Goal: Information Seeking & Learning: Learn about a topic

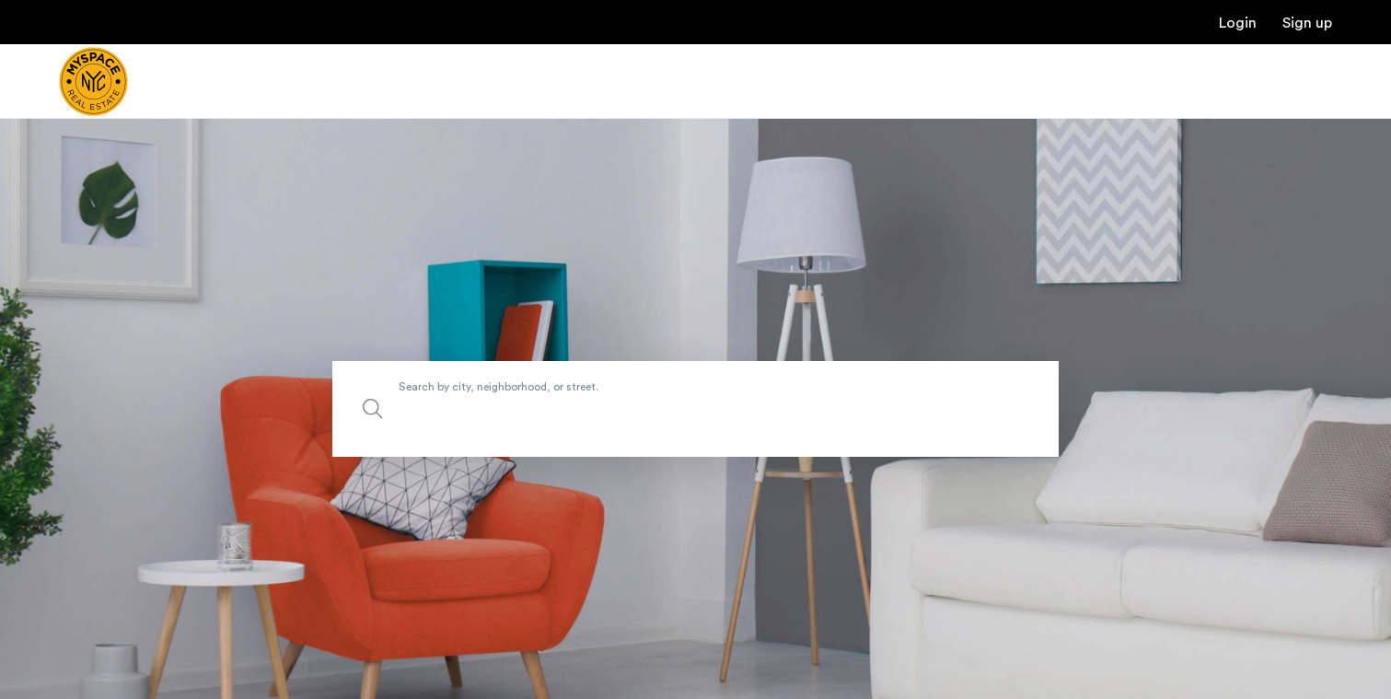
click at [563, 386] on label "Search by city, neighborhood, or street." at bounding box center [695, 409] width 726 height 96
click at [563, 386] on input "Search by city, neighborhood, or street." at bounding box center [695, 409] width 726 height 96
type input "**********"
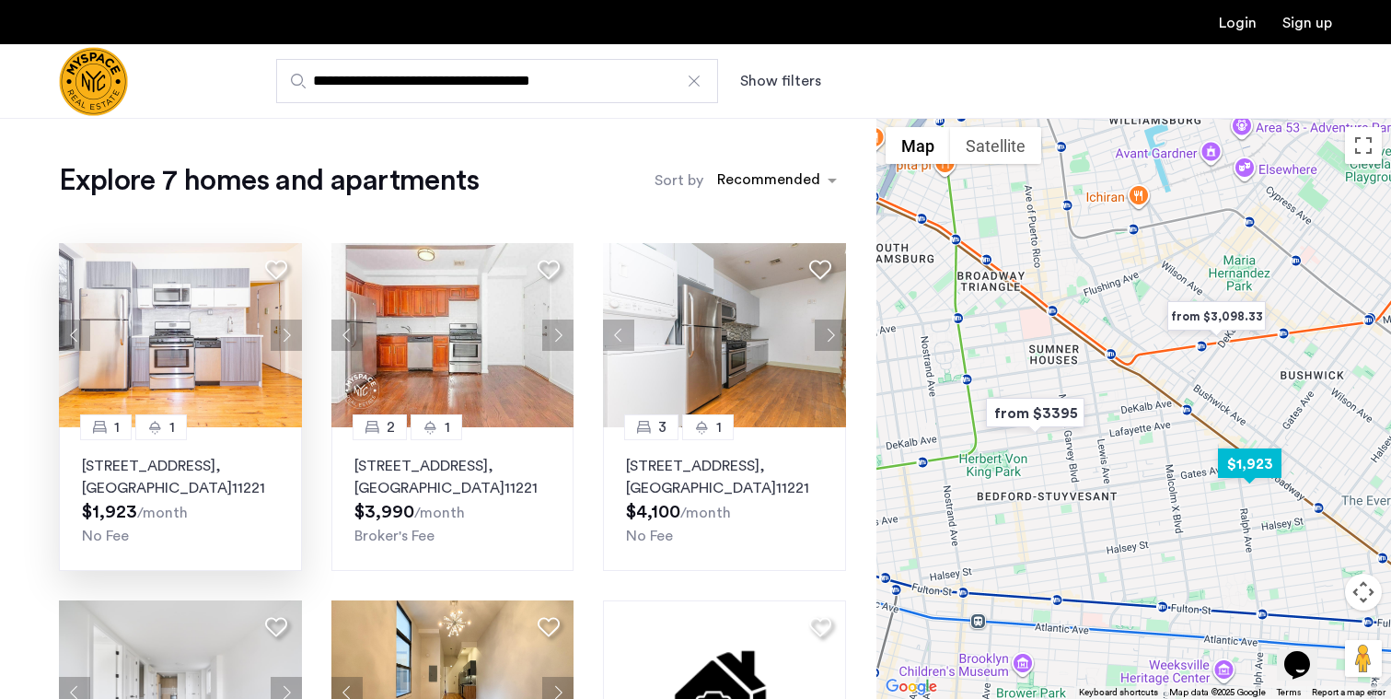
click at [248, 511] on div "831 Madison St, Unit 8C, Brooklyn , NY 11221 $1,923 /month No Fee" at bounding box center [180, 501] width 197 height 92
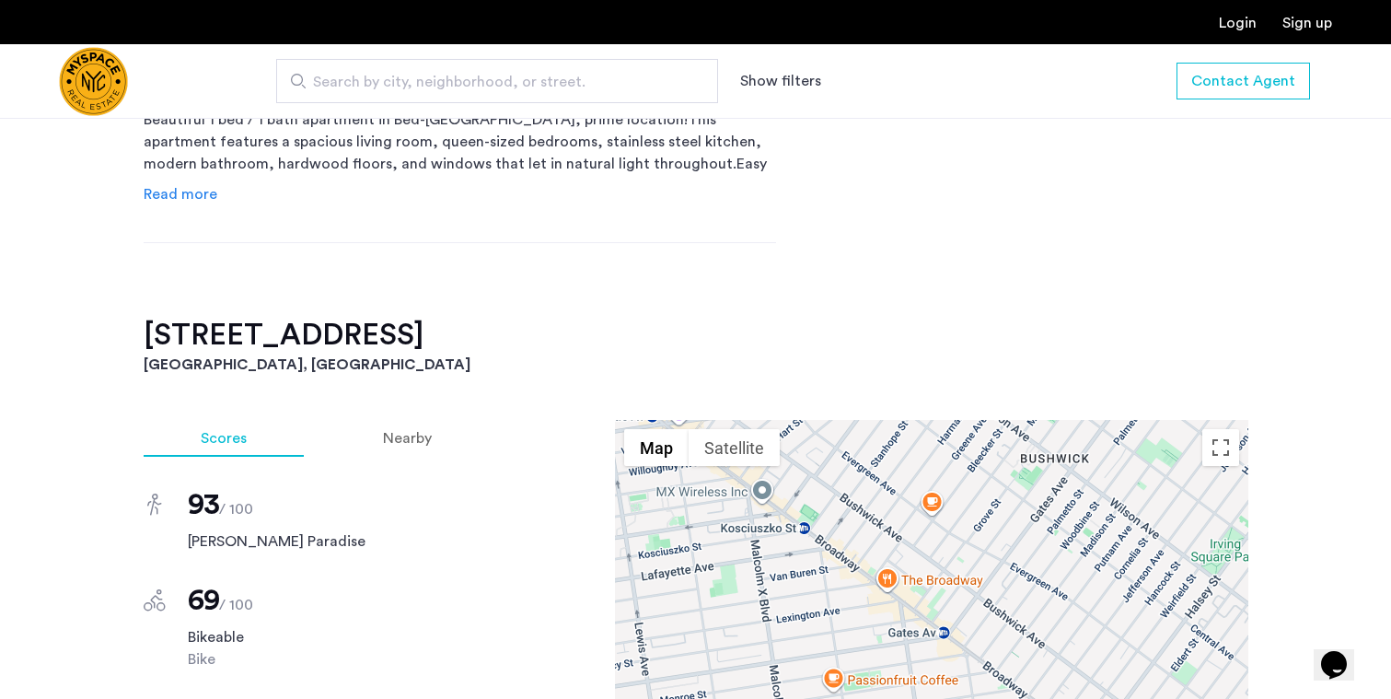
scroll to position [964, 0]
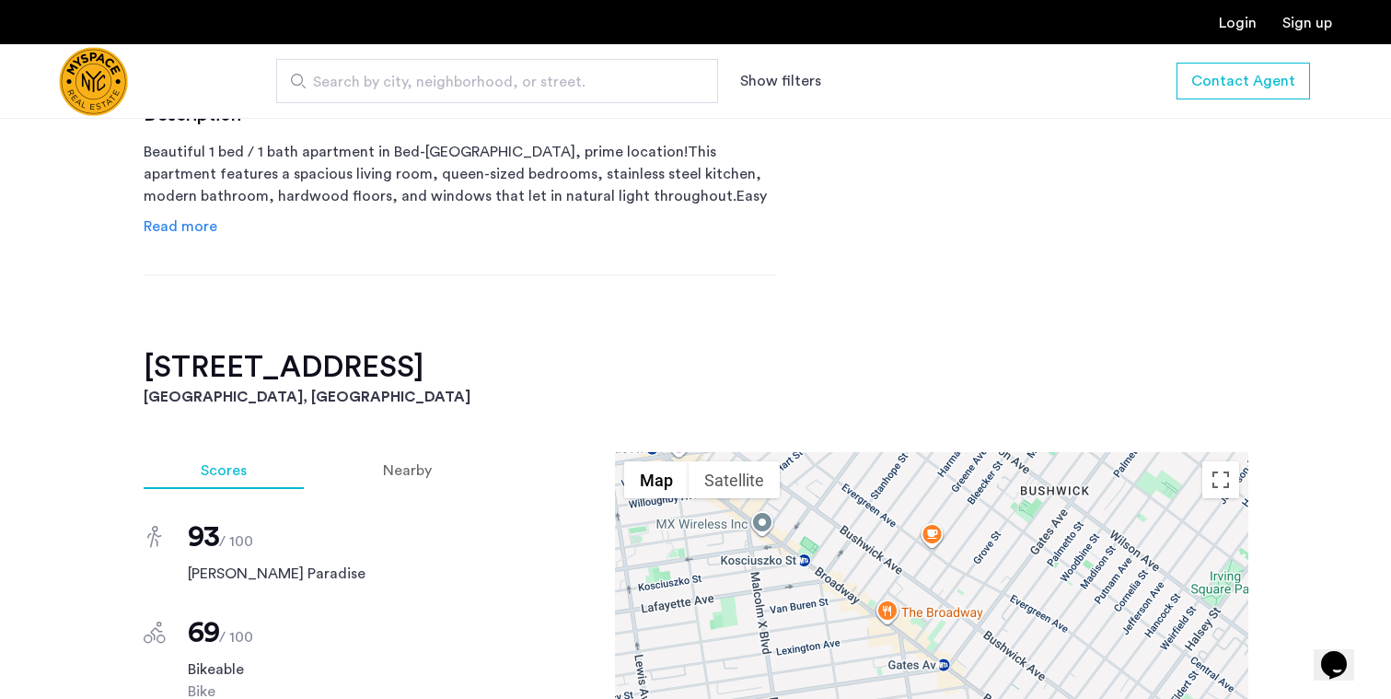
click at [187, 219] on span "Read more" at bounding box center [181, 226] width 74 height 15
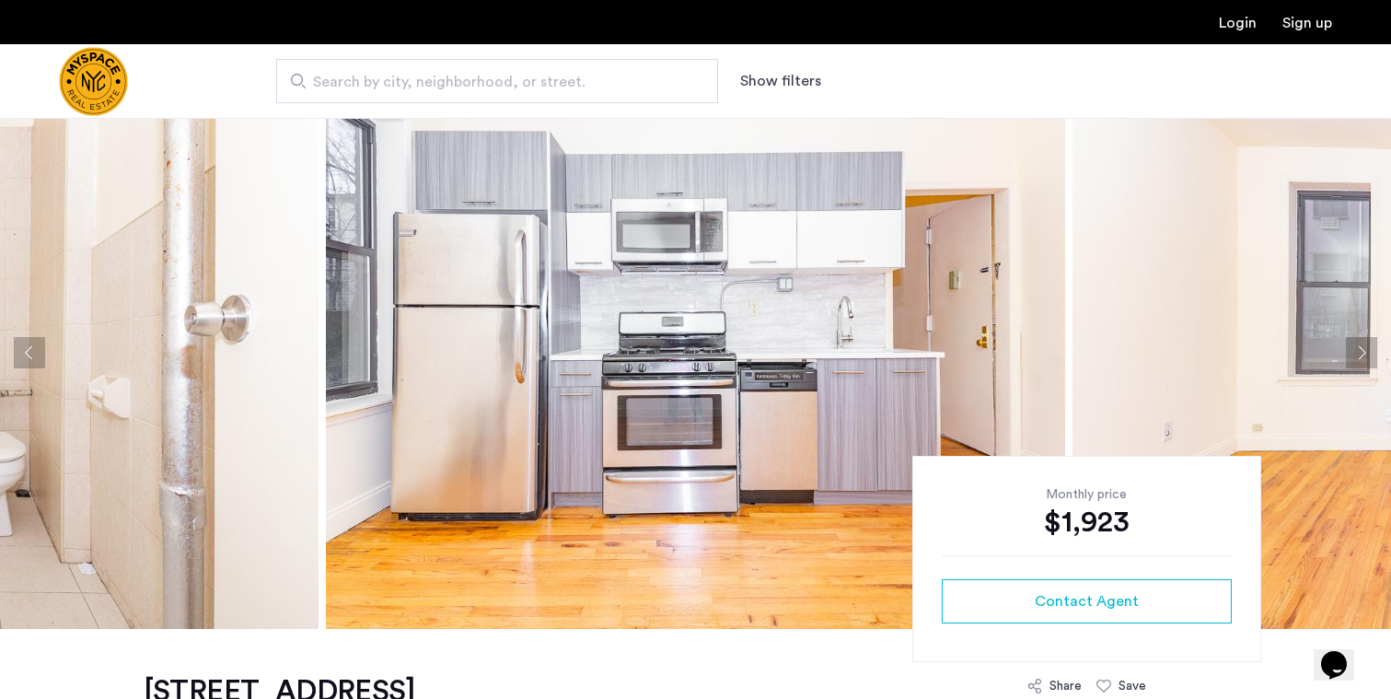
scroll to position [0, 0]
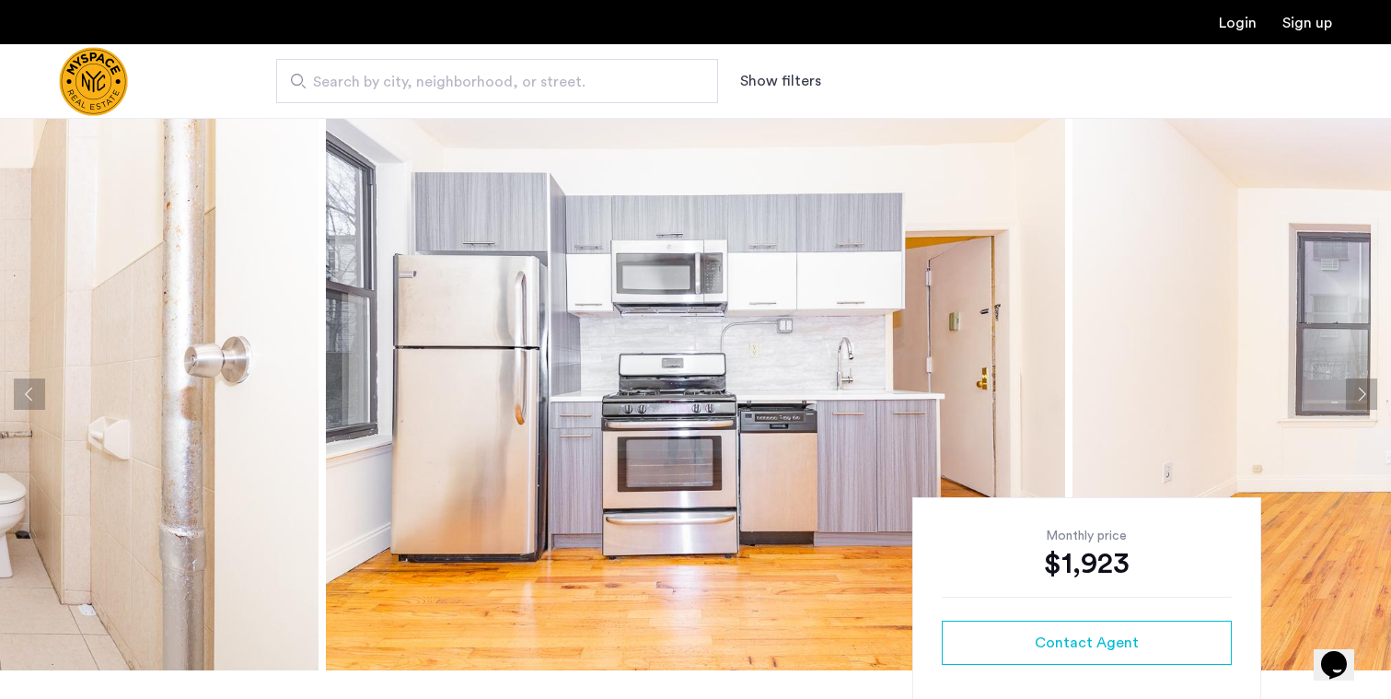
click at [105, 87] on img "Cazamio Logo" at bounding box center [93, 81] width 69 height 69
